Goal: Task Accomplishment & Management: Use online tool/utility

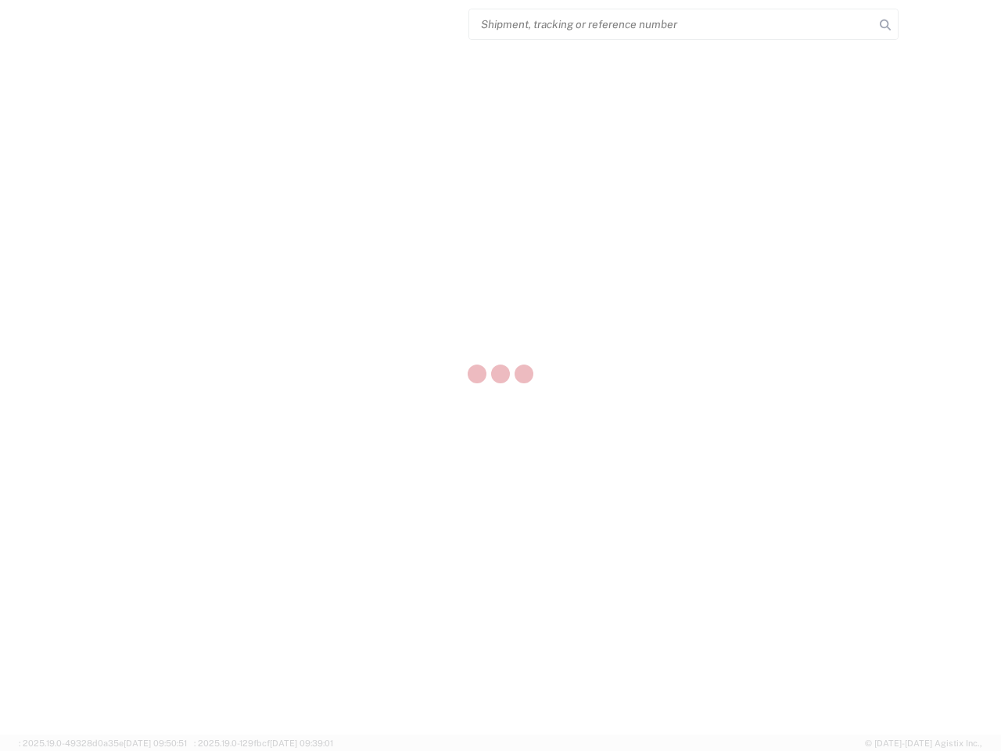
select select "US"
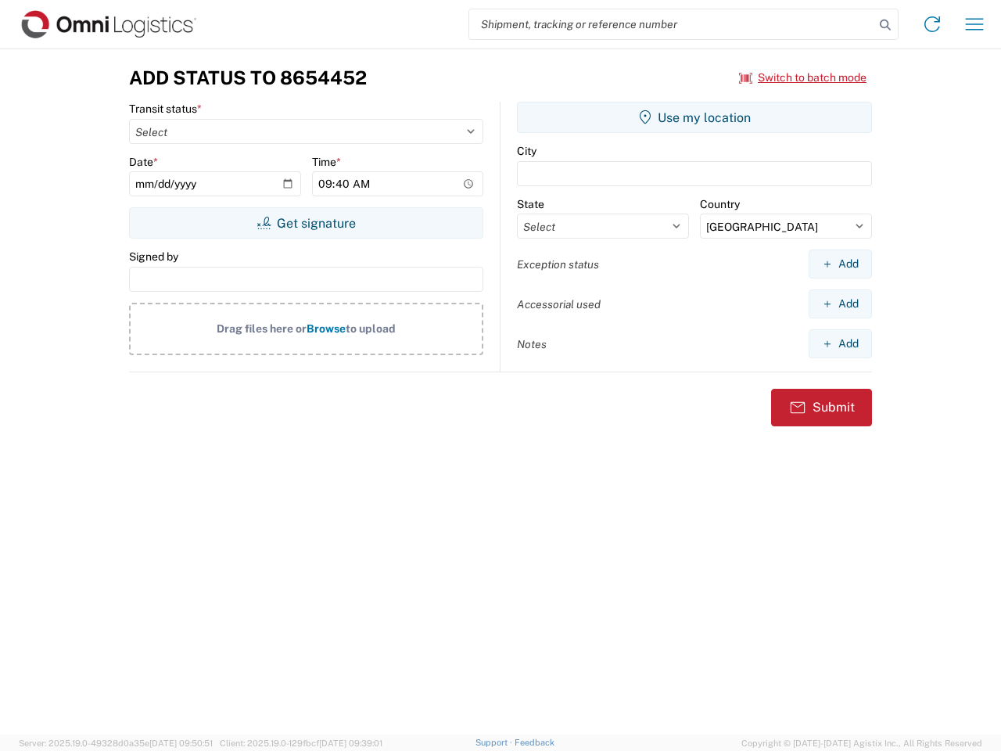
click at [672, 24] on input "search" at bounding box center [671, 24] width 405 height 30
click at [886, 25] on icon at bounding box center [886, 25] width 22 height 22
click at [933, 24] on icon at bounding box center [932, 24] width 25 height 25
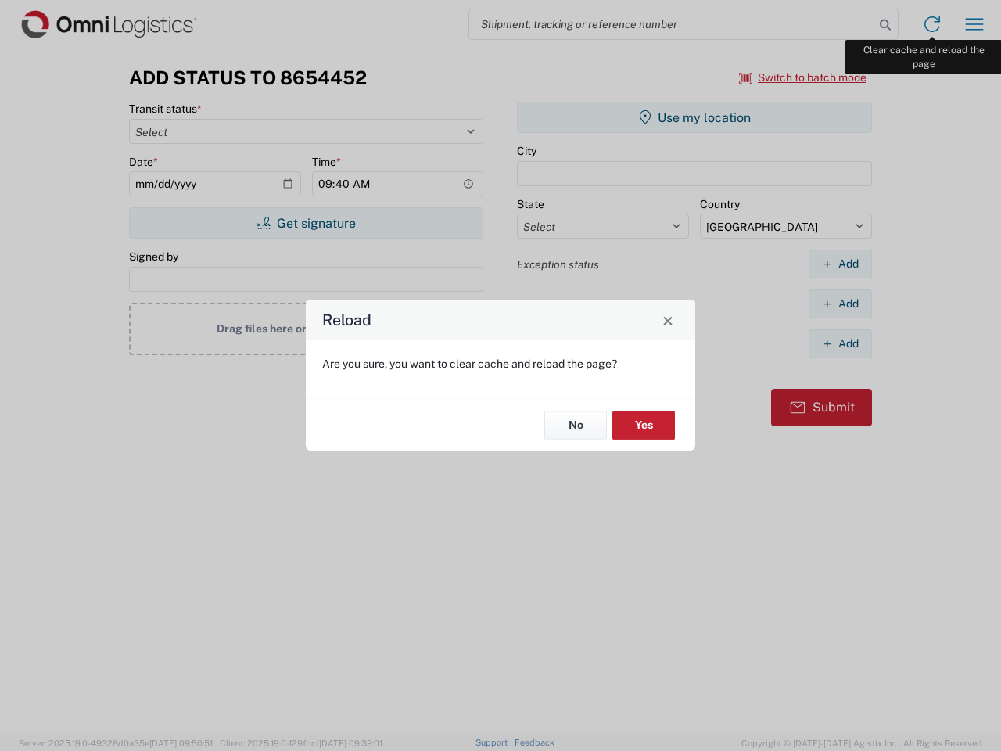
click at [975, 24] on div "Reload Are you sure, you want to clear cache and reload the page? No Yes" at bounding box center [500, 375] width 1001 height 751
click at [804, 77] on div "Reload Are you sure, you want to clear cache and reload the page? No Yes" at bounding box center [500, 375] width 1001 height 751
click at [306, 223] on div "Reload Are you sure, you want to clear cache and reload the page? No Yes" at bounding box center [500, 375] width 1001 height 751
click at [695, 117] on div "Reload Are you sure, you want to clear cache and reload the page? No Yes" at bounding box center [500, 375] width 1001 height 751
click at [840, 264] on div "Reload Are you sure, you want to clear cache and reload the page? No Yes" at bounding box center [500, 375] width 1001 height 751
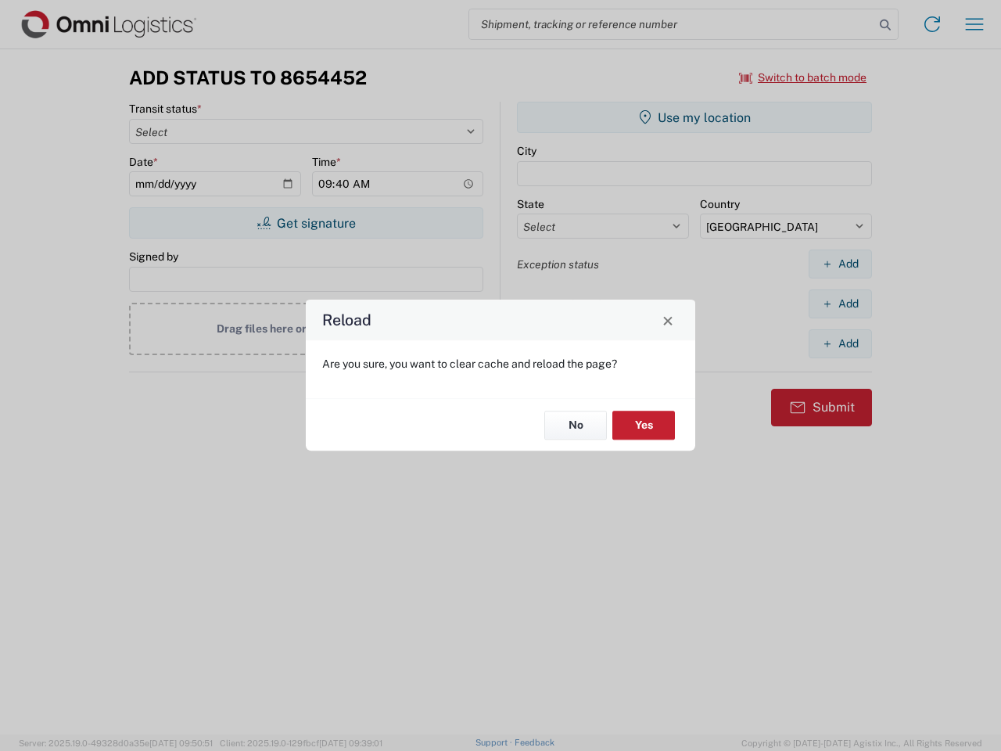
click at [840, 304] on div "Reload Are you sure, you want to clear cache and reload the page? No Yes" at bounding box center [500, 375] width 1001 height 751
click at [840, 343] on div "Reload Are you sure, you want to clear cache and reload the page? No Yes" at bounding box center [500, 375] width 1001 height 751
